Goal: Task Accomplishment & Management: Use online tool/utility

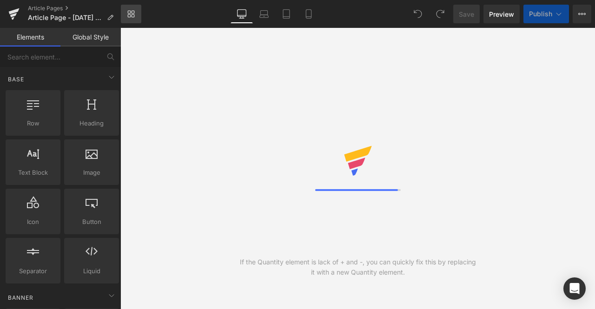
click at [129, 15] on icon at bounding box center [130, 13] width 7 height 7
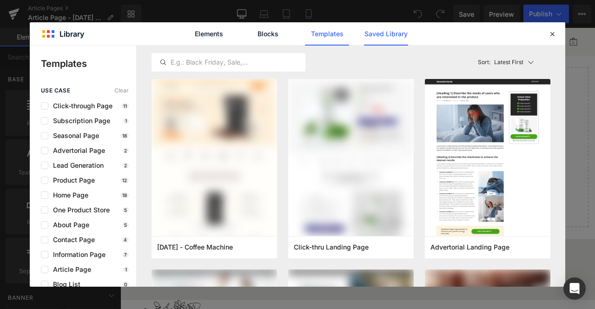
click at [0, 0] on link "Saved Library" at bounding box center [0, 0] width 0 height 0
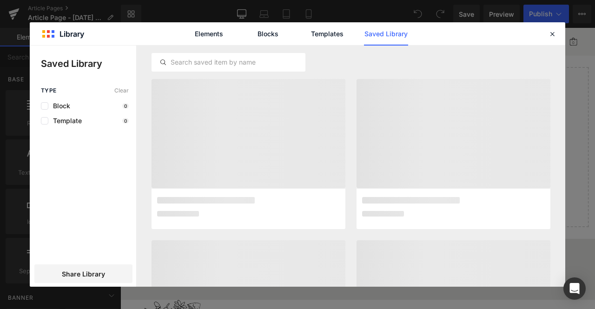
click at [0, 0] on link "Saved Library" at bounding box center [0, 0] width 0 height 0
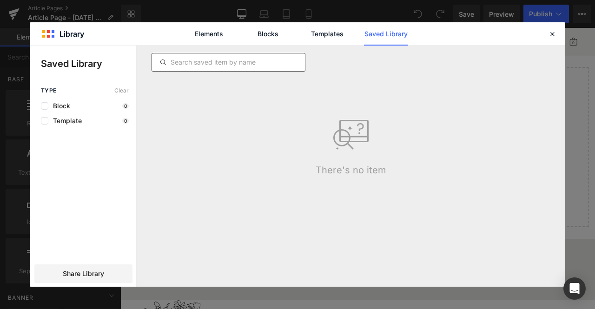
click at [277, 63] on input "text" at bounding box center [228, 62] width 153 height 11
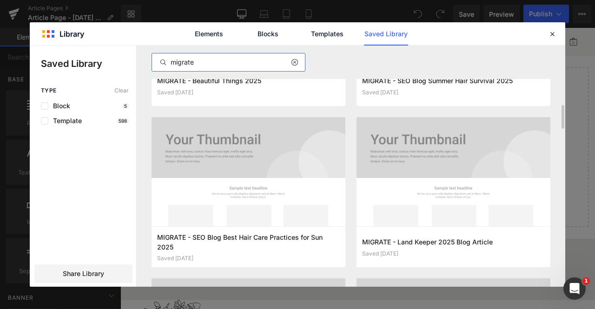
scroll to position [607, 0]
type input "migrate"
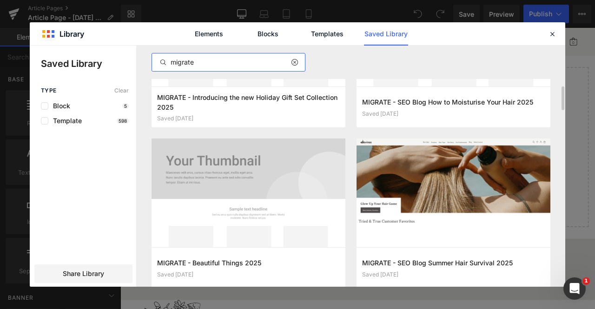
scroll to position [419, 0]
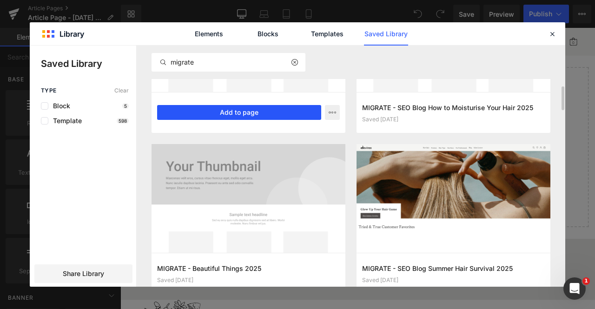
click at [254, 107] on button "Add to page" at bounding box center [239, 112] width 164 height 15
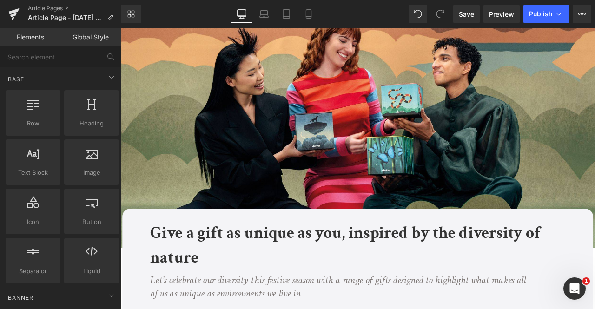
scroll to position [0, 0]
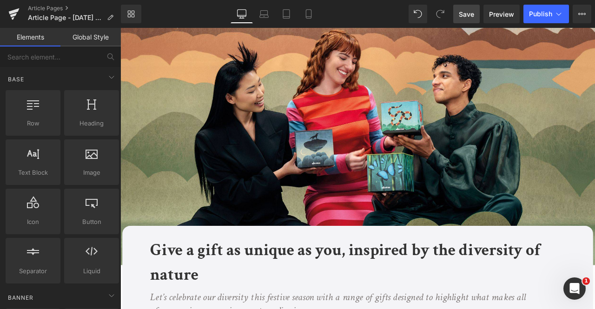
click at [466, 11] on span "Save" at bounding box center [466, 14] width 15 height 10
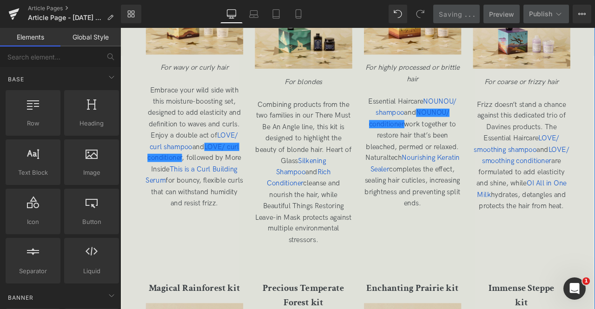
scroll to position [1704, 0]
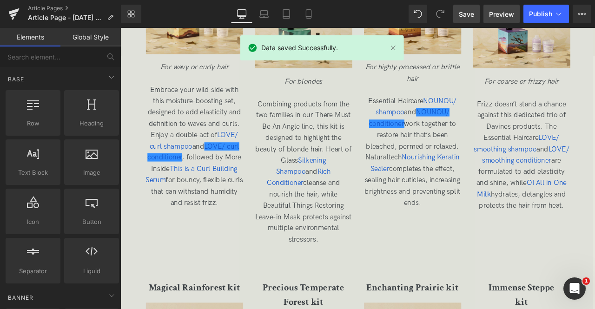
click at [496, 6] on link "Preview" at bounding box center [502, 14] width 36 height 19
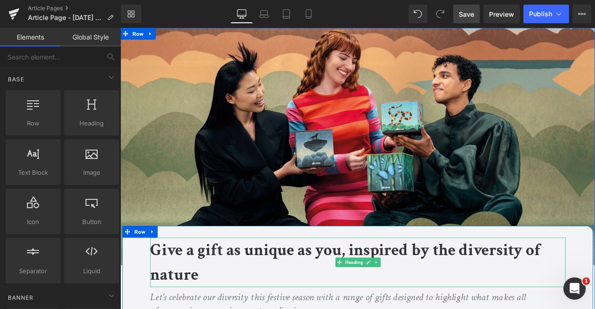
scroll to position [101, 0]
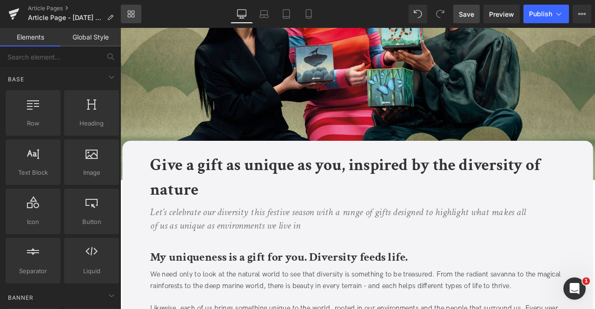
click at [134, 17] on icon at bounding box center [130, 13] width 7 height 7
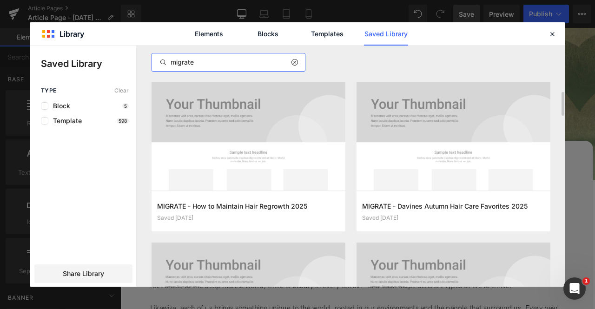
scroll to position [274, 0]
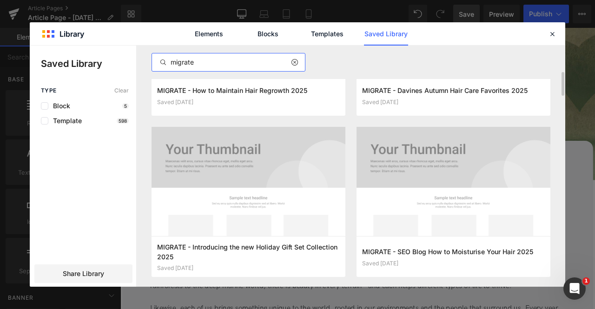
type input "migrate"
